Goal: Navigation & Orientation: Find specific page/section

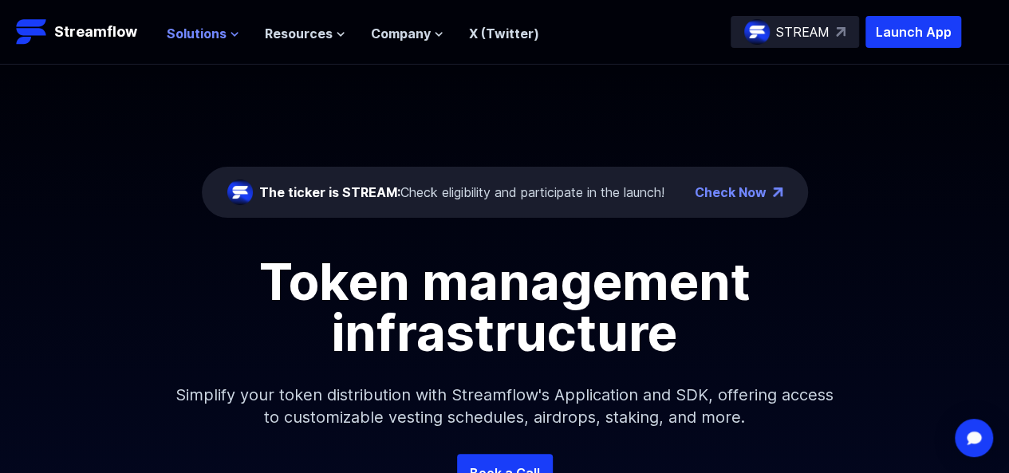
click at [211, 31] on span "Solutions" at bounding box center [197, 33] width 60 height 19
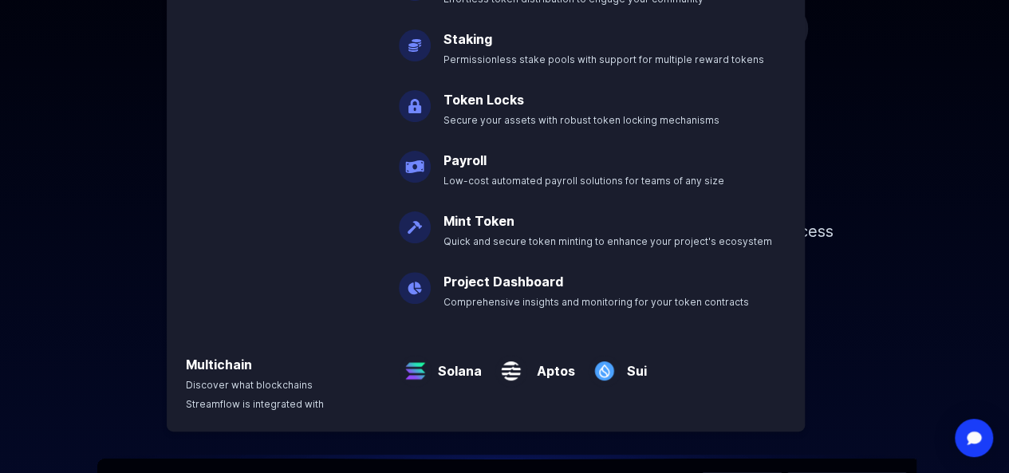
scroll to position [165, 0]
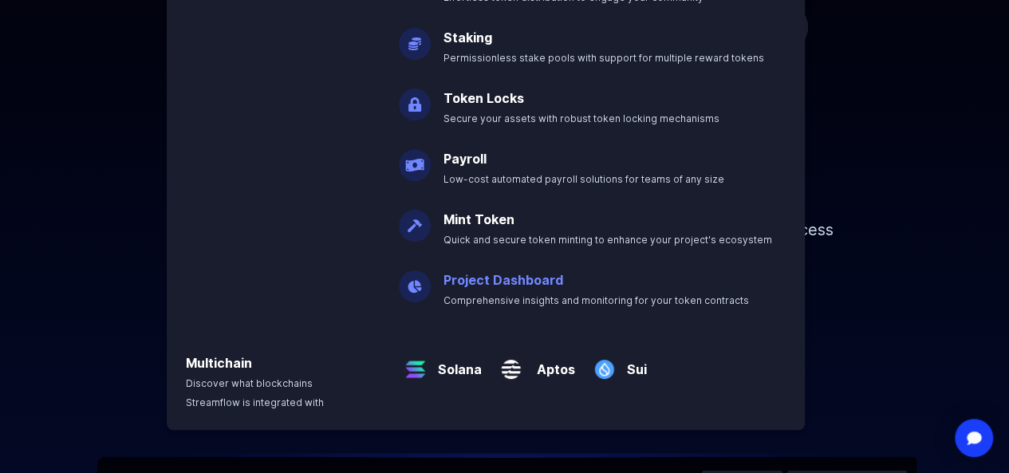
click at [477, 289] on p "Project Dashboard Comprehensive insights and monitoring for your token contracts" at bounding box center [607, 283] width 347 height 51
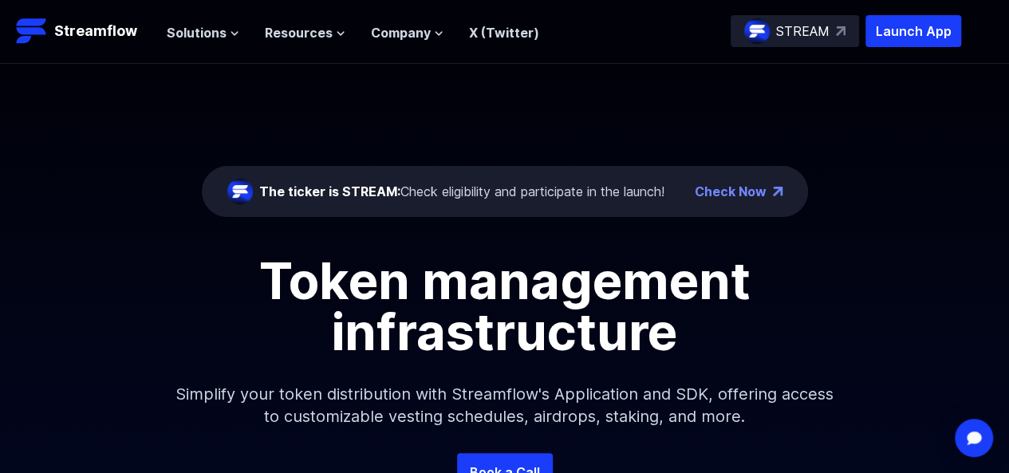
scroll to position [0, 0]
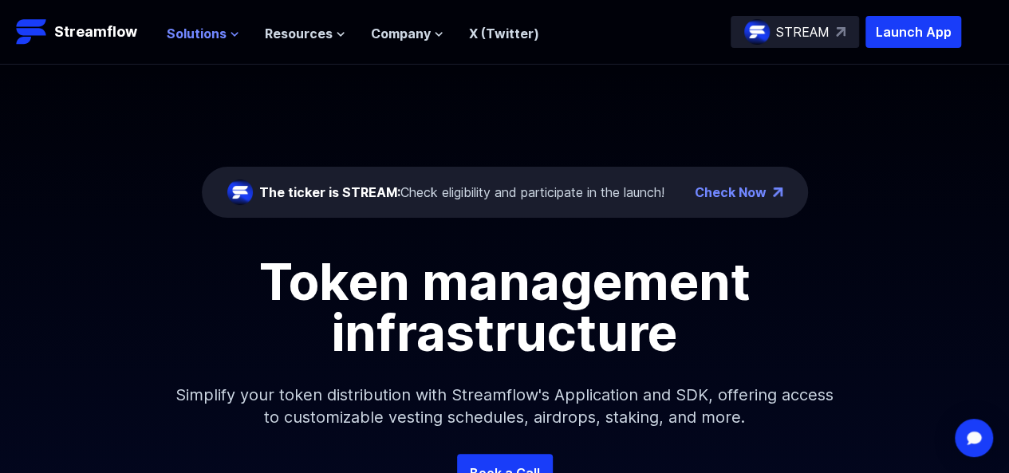
click at [196, 34] on span "Solutions" at bounding box center [197, 33] width 60 height 19
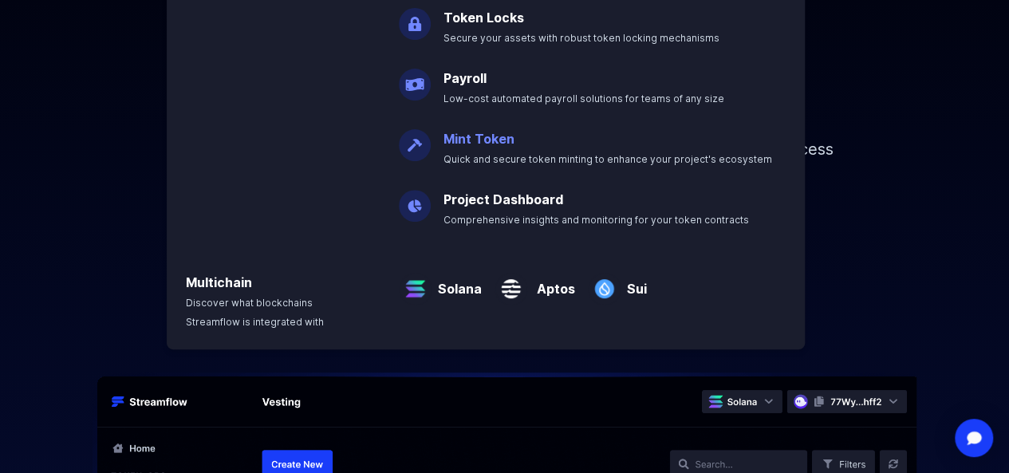
scroll to position [254, 0]
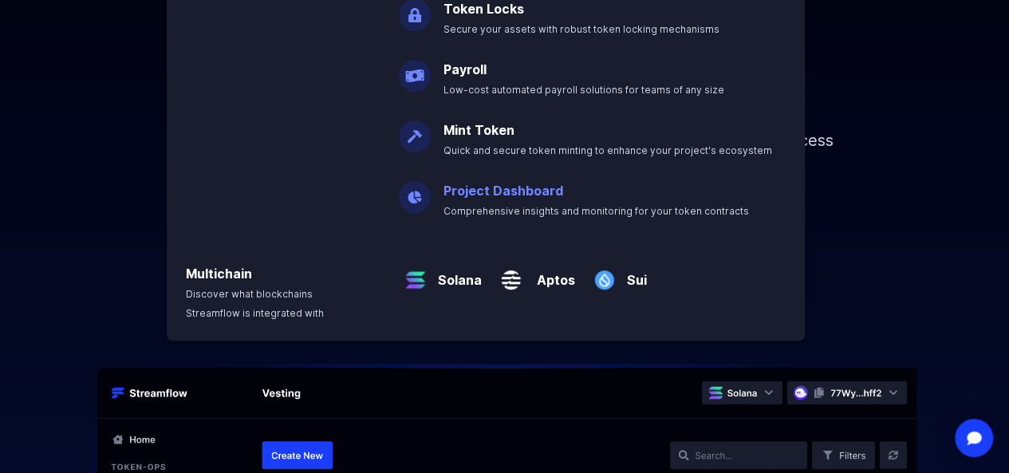
click at [550, 203] on p "Project Dashboard Comprehensive insights and monitoring for your token contracts" at bounding box center [607, 193] width 347 height 51
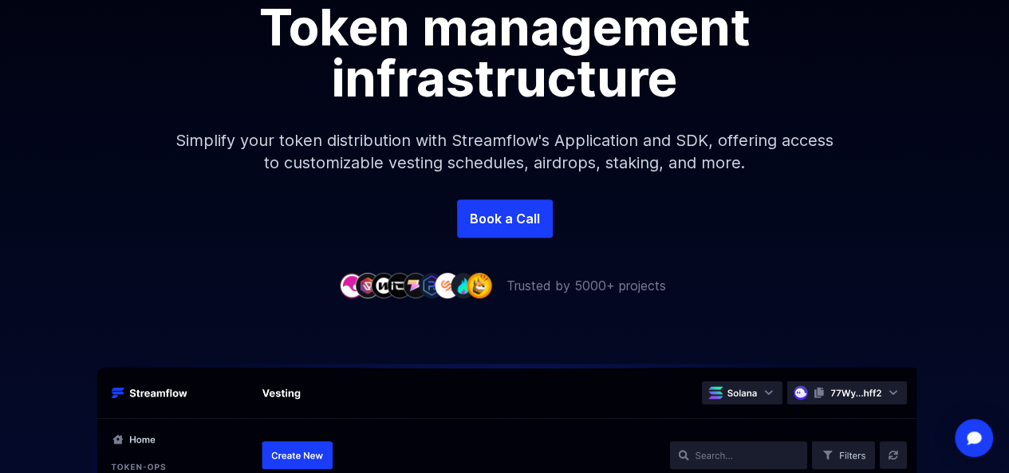
scroll to position [0, 0]
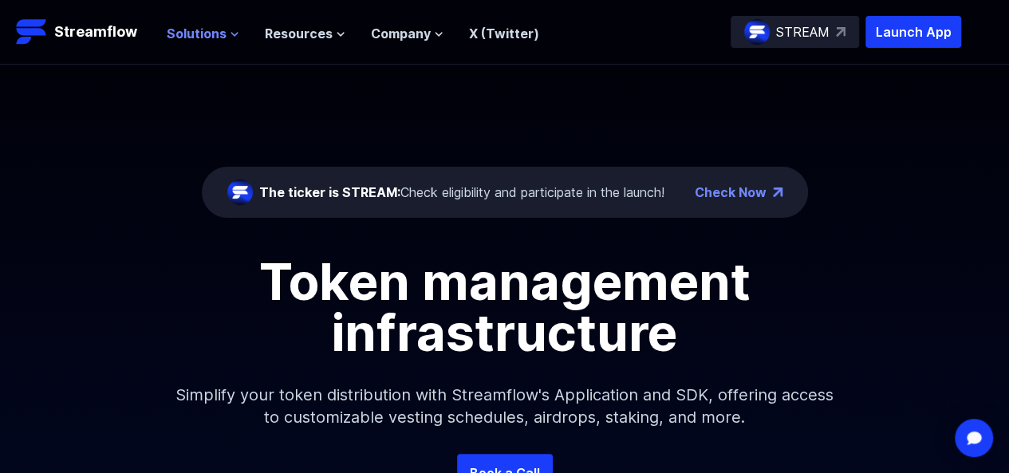
click at [185, 31] on span "Solutions" at bounding box center [197, 33] width 60 height 19
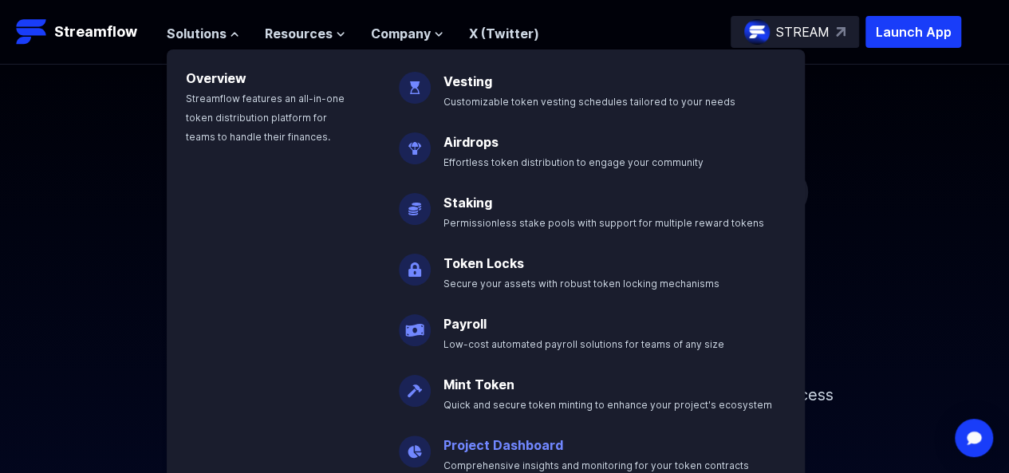
click at [487, 443] on link "Project Dashboard" at bounding box center [504, 445] width 120 height 16
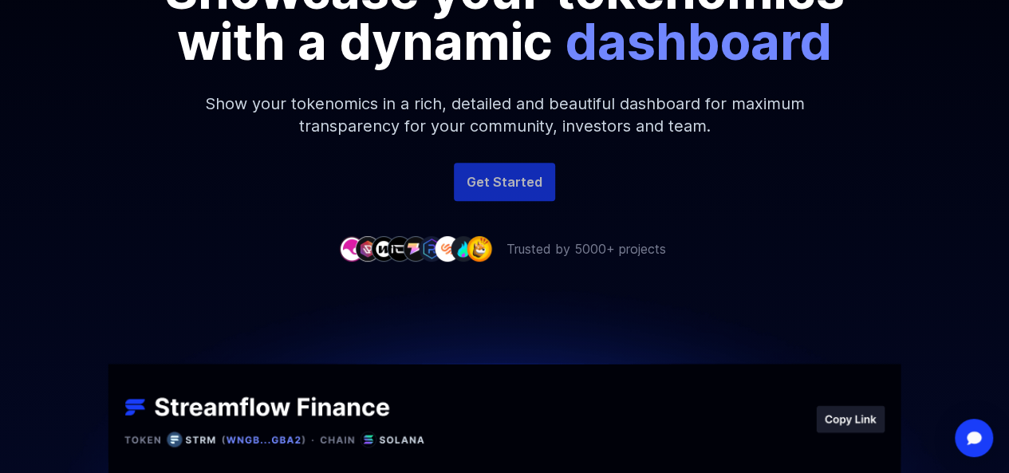
scroll to position [250, 0]
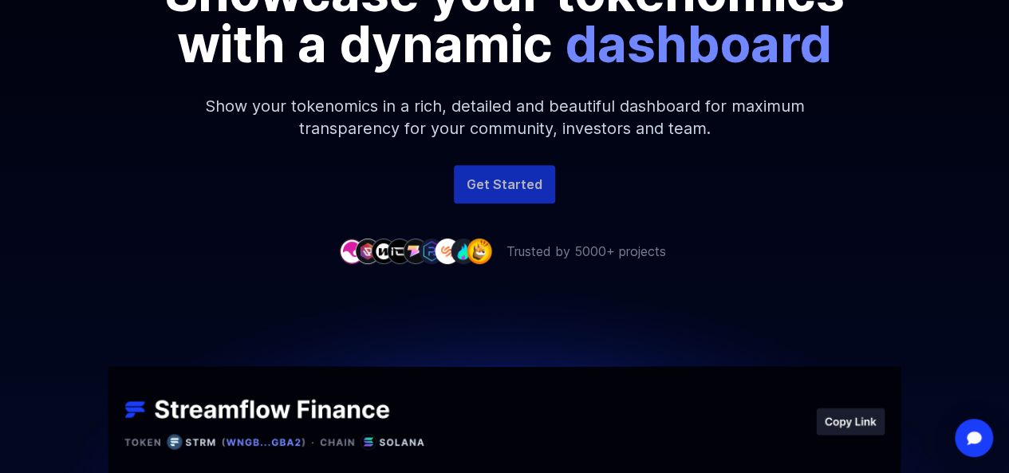
click at [511, 186] on link "Get Started" at bounding box center [504, 184] width 101 height 38
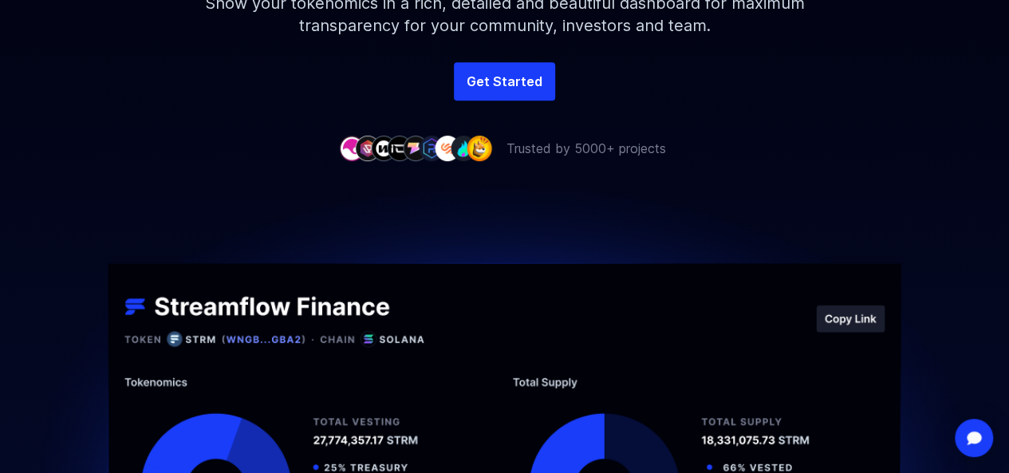
scroll to position [0, 0]
